Goal: Feedback & Contribution: Submit feedback/report problem

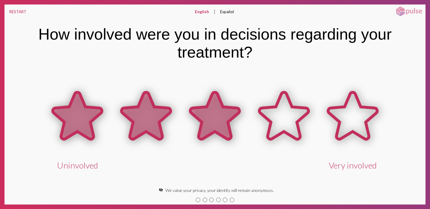
click at [210, 129] on icon at bounding box center [214, 115] width 49 height 47
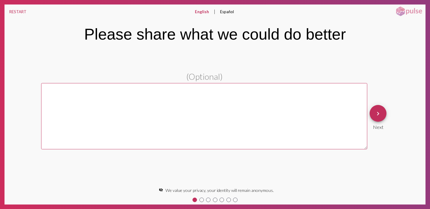
click at [210, 129] on textarea at bounding box center [204, 116] width 326 height 66
click at [382, 117] on button "keyboard_arrow_right" at bounding box center [377, 113] width 17 height 17
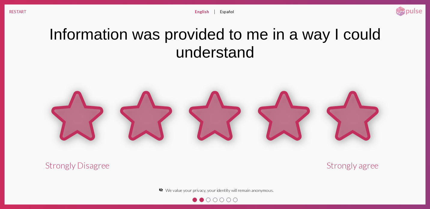
click at [360, 125] on icon at bounding box center [352, 115] width 49 height 47
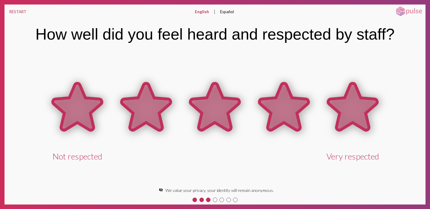
click at [351, 116] on icon at bounding box center [352, 106] width 49 height 47
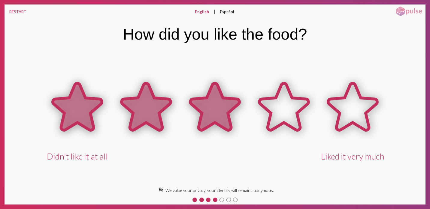
click at [228, 108] on icon at bounding box center [214, 106] width 49 height 47
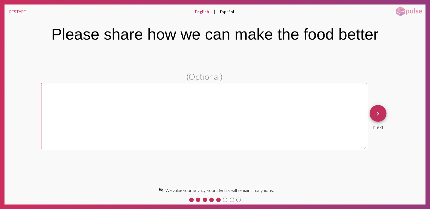
click at [381, 114] on mat-icon "keyboard_arrow_right" at bounding box center [377, 113] width 7 height 7
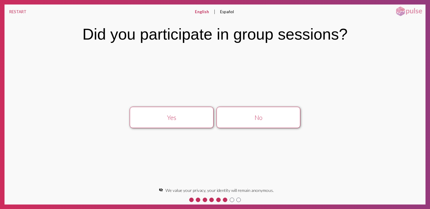
click at [182, 120] on div "Yes" at bounding box center [171, 118] width 75 height 8
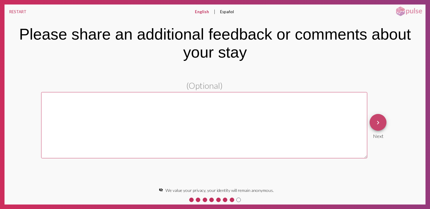
click at [380, 122] on mat-icon "keyboard_arrow_right" at bounding box center [377, 122] width 7 height 7
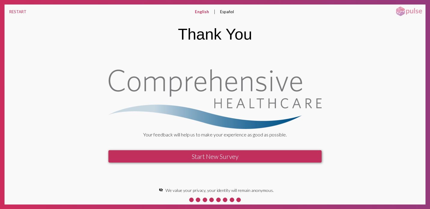
click at [219, 11] on button "Español" at bounding box center [226, 12] width 23 height 14
click at [200, 14] on button "English" at bounding box center [201, 12] width 22 height 14
click at [22, 11] on button "RESTART" at bounding box center [18, 12] width 27 height 14
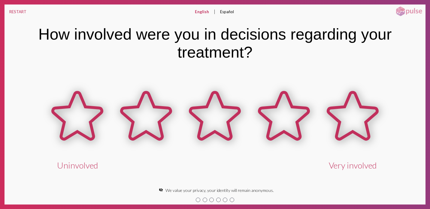
click at [224, 14] on button "Español" at bounding box center [226, 12] width 23 height 14
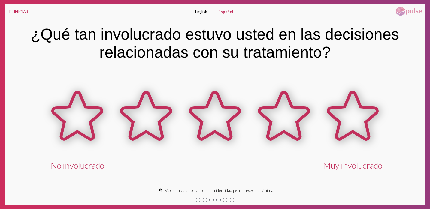
click at [199, 13] on button "English" at bounding box center [201, 12] width 22 height 14
